Goal: Information Seeking & Learning: Learn about a topic

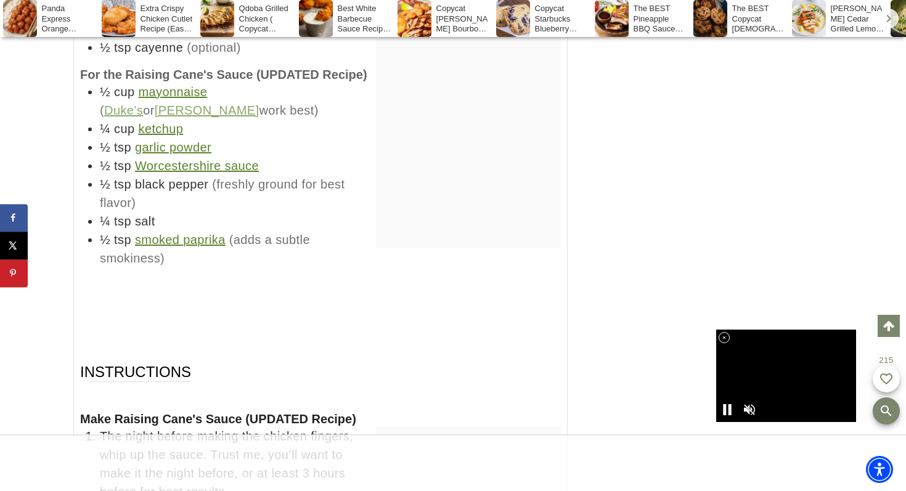
scroll to position [13087, 0]
